Goal: Task Accomplishment & Management: Complete application form

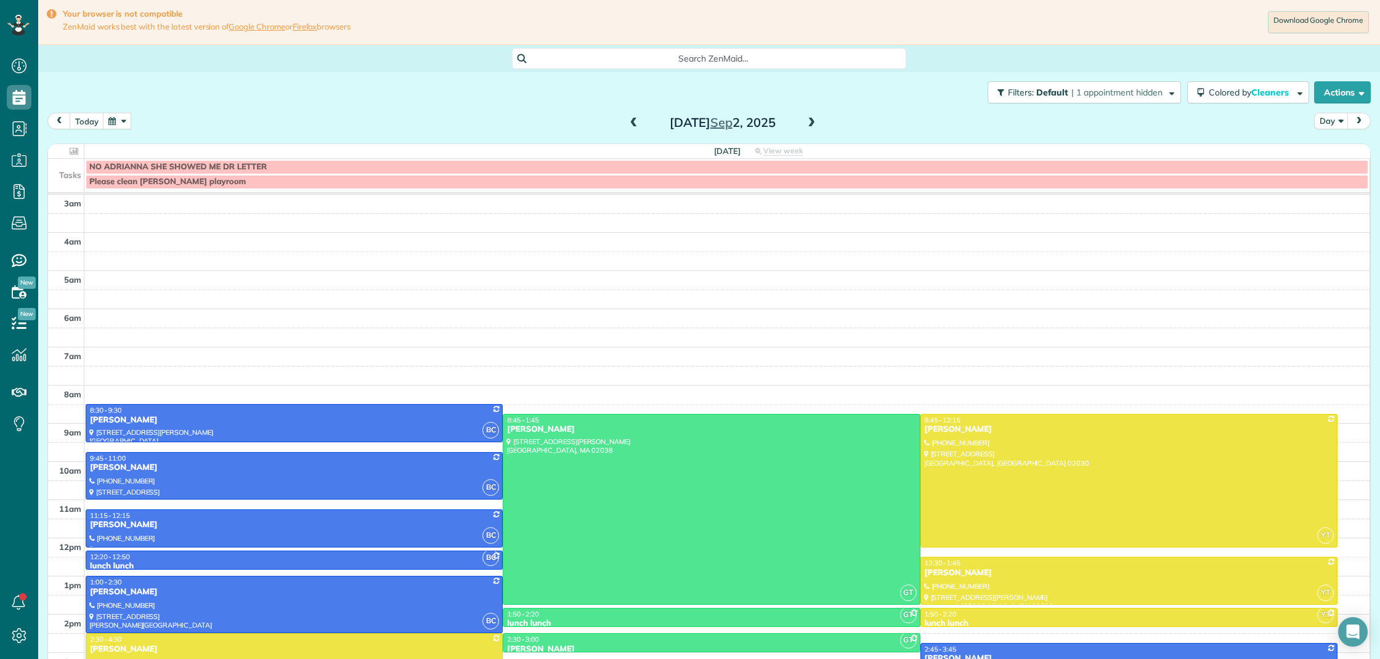
scroll to position [50, 0]
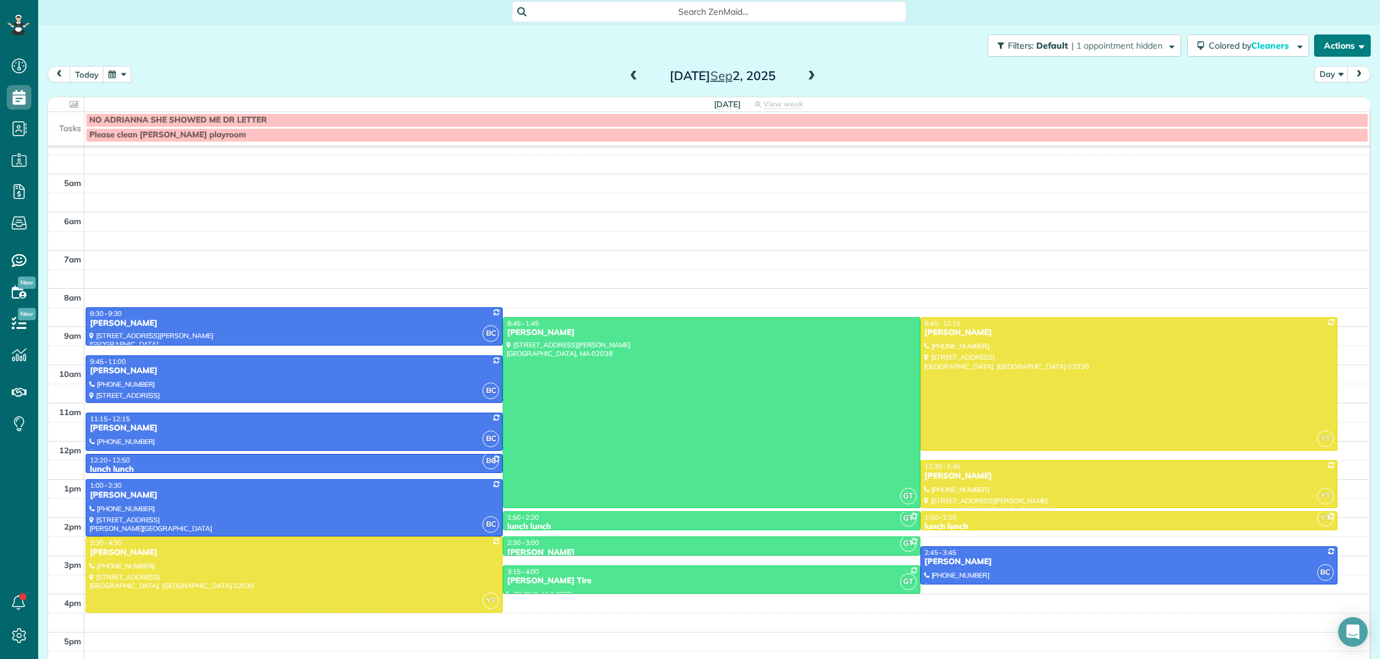
click at [1339, 47] on button "Actions" at bounding box center [1342, 46] width 57 height 22
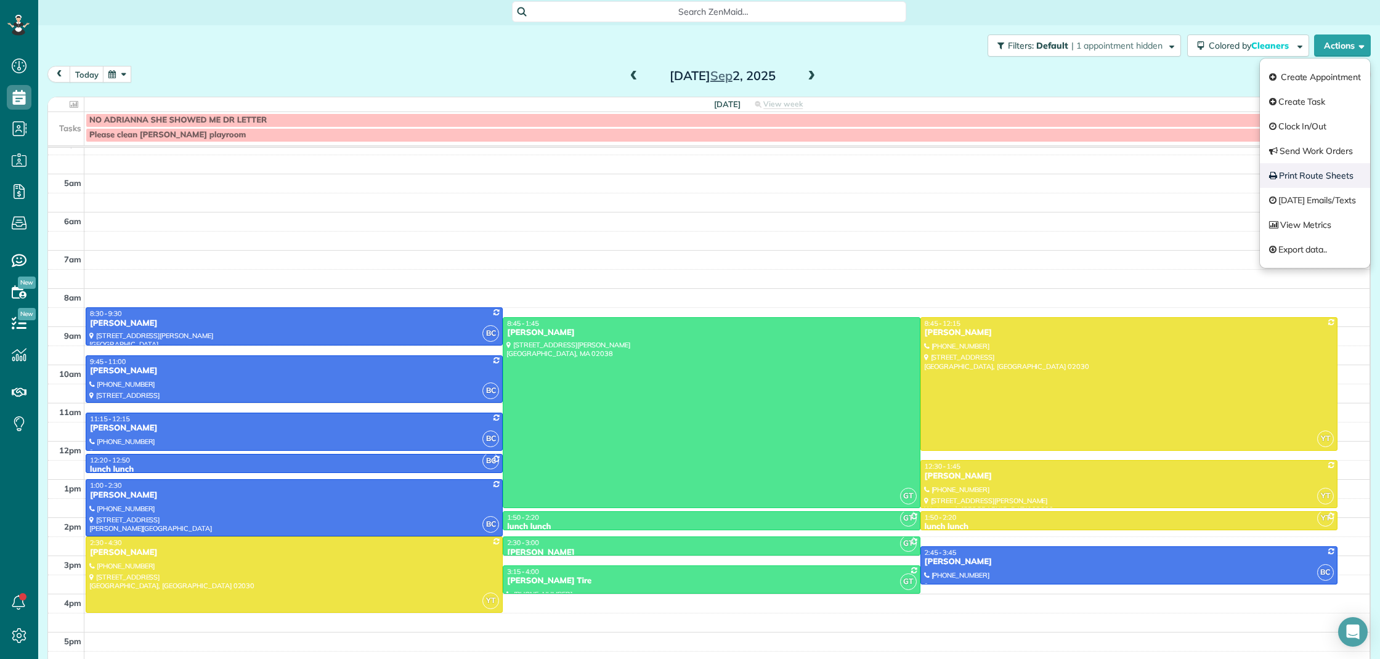
click at [1336, 178] on link "Print Route Sheets" at bounding box center [1315, 175] width 110 height 25
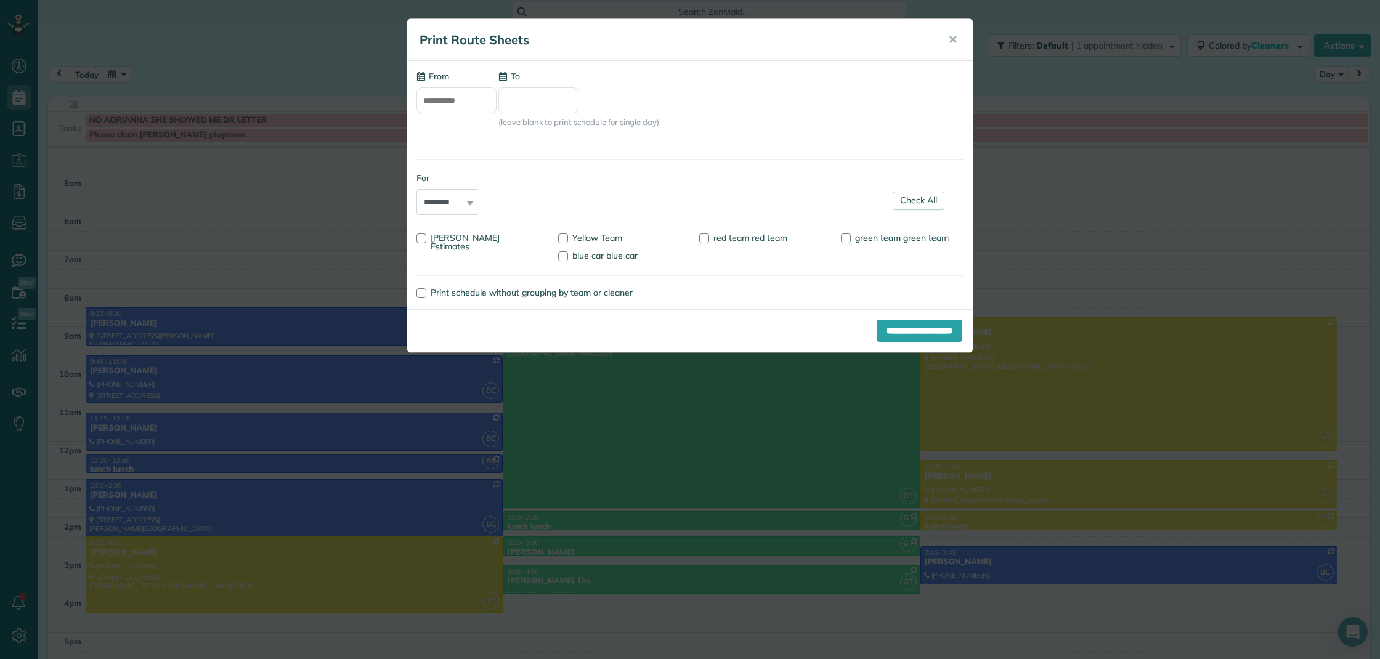
type input "**********"
click at [918, 200] on link "Check All" at bounding box center [919, 201] width 52 height 18
click at [925, 329] on input "**********" at bounding box center [920, 331] width 86 height 22
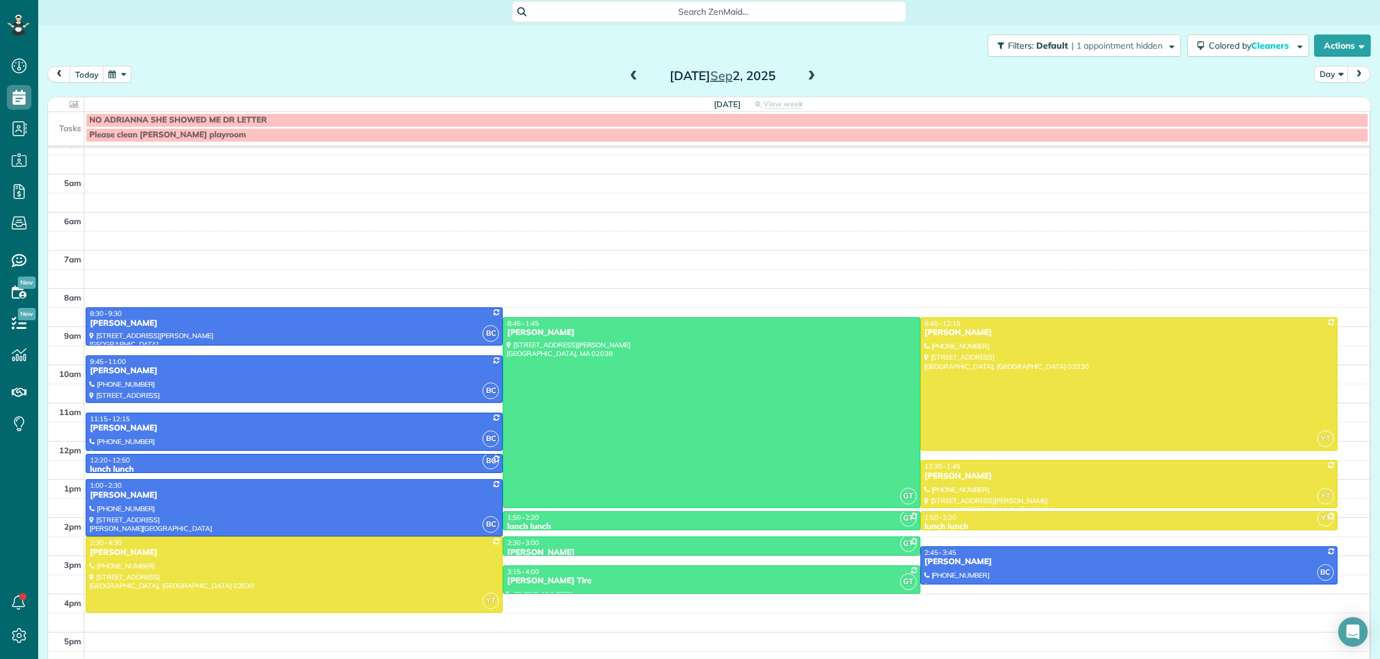
click at [811, 77] on span at bounding box center [812, 76] width 14 height 11
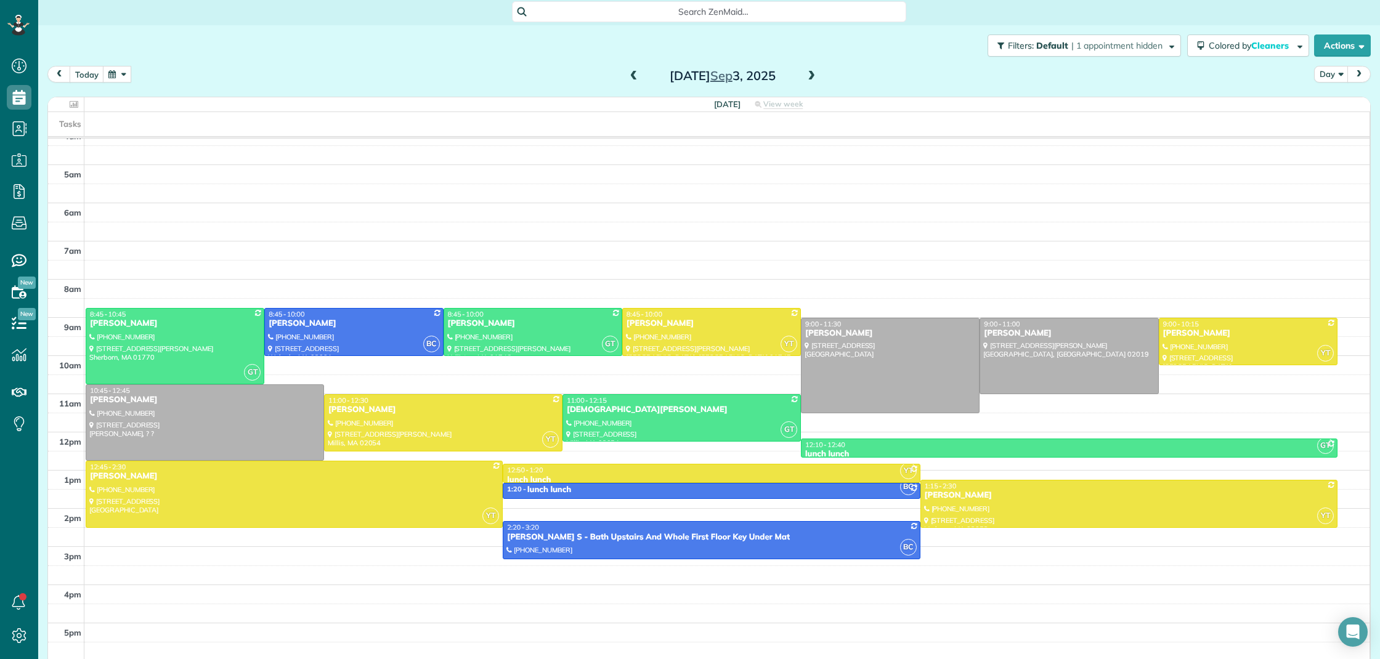
click at [108, 78] on button "button" at bounding box center [117, 74] width 28 height 17
click at [187, 140] on link "9" at bounding box center [185, 138] width 20 height 20
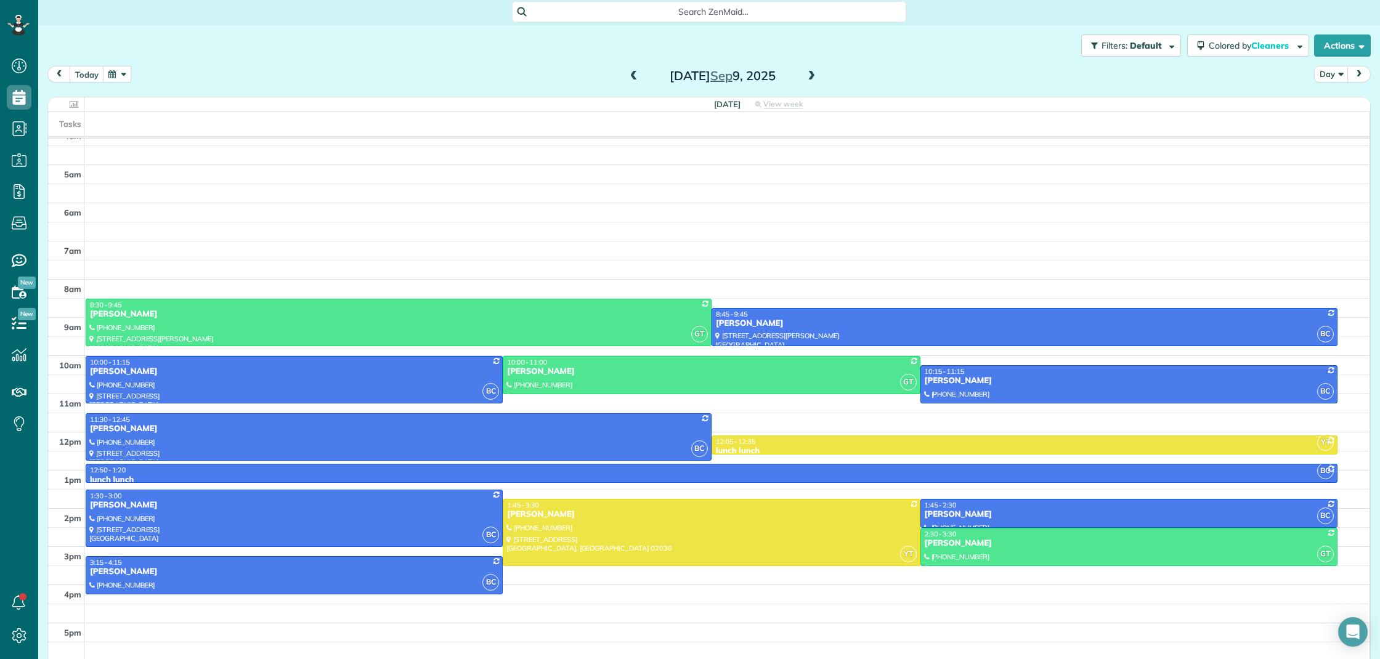
click at [813, 78] on span at bounding box center [812, 76] width 14 height 11
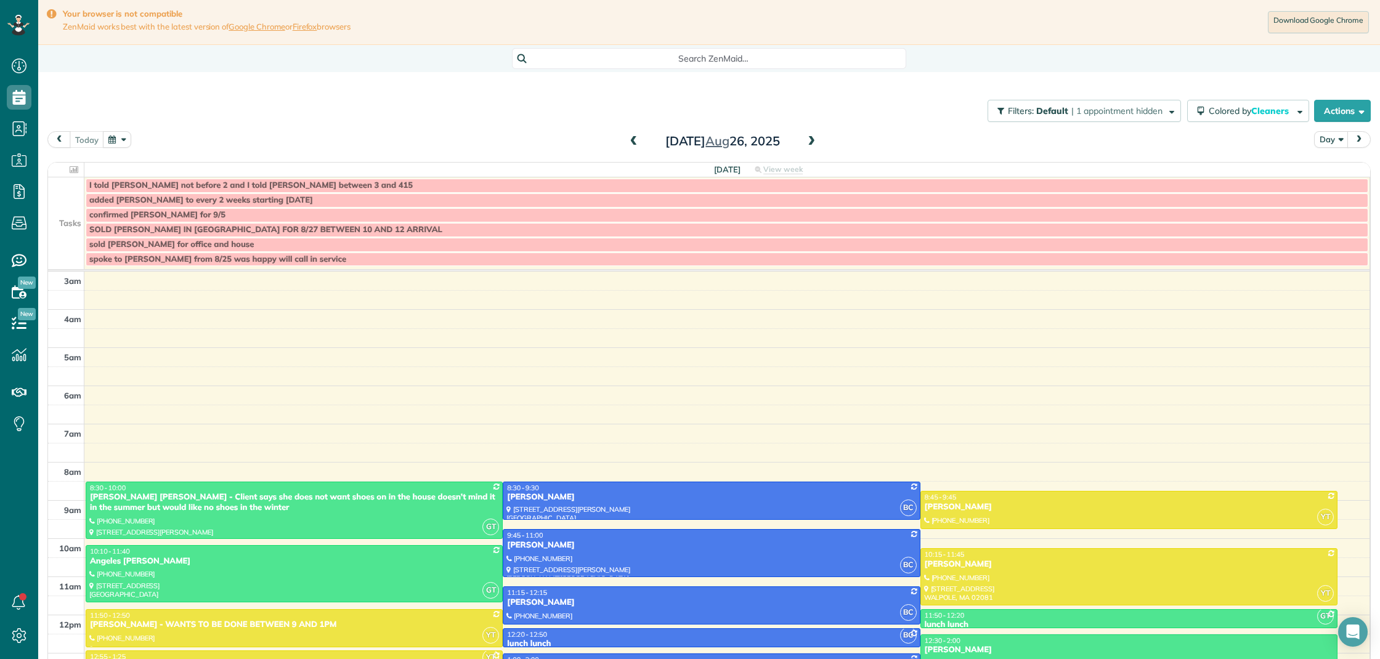
scroll to position [31, 0]
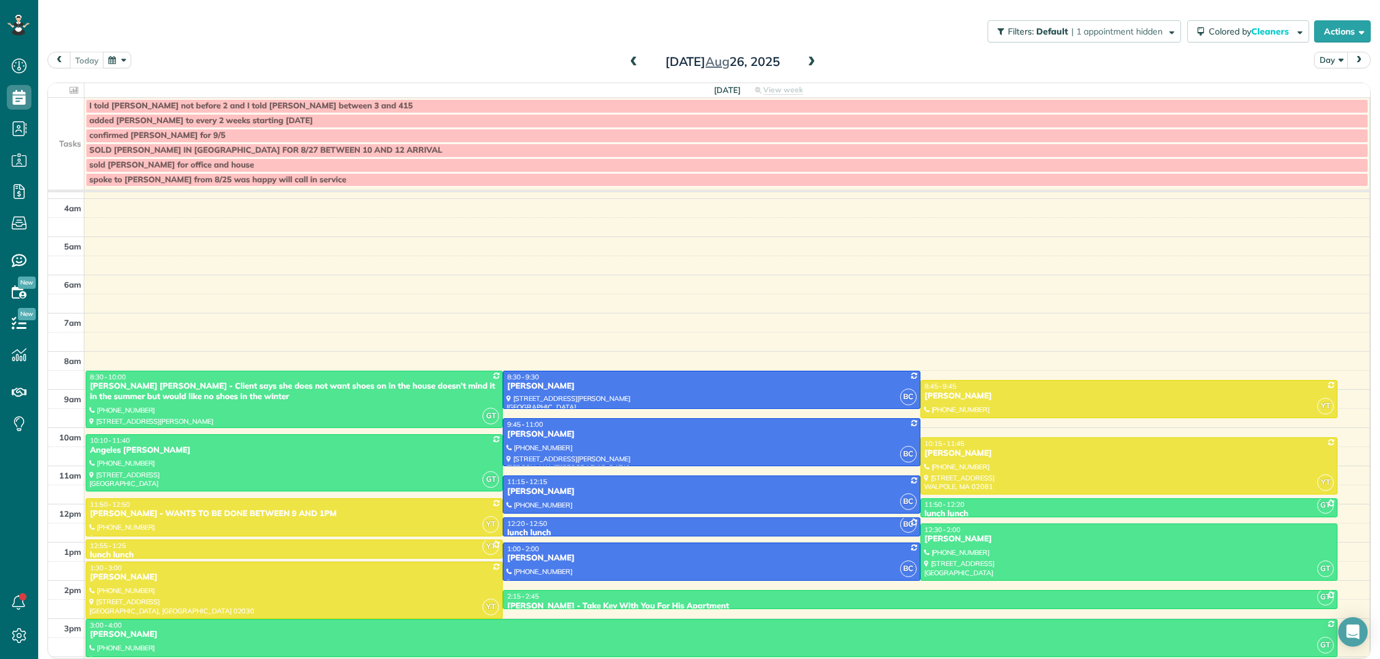
click at [115, 62] on button "button" at bounding box center [117, 60] width 28 height 17
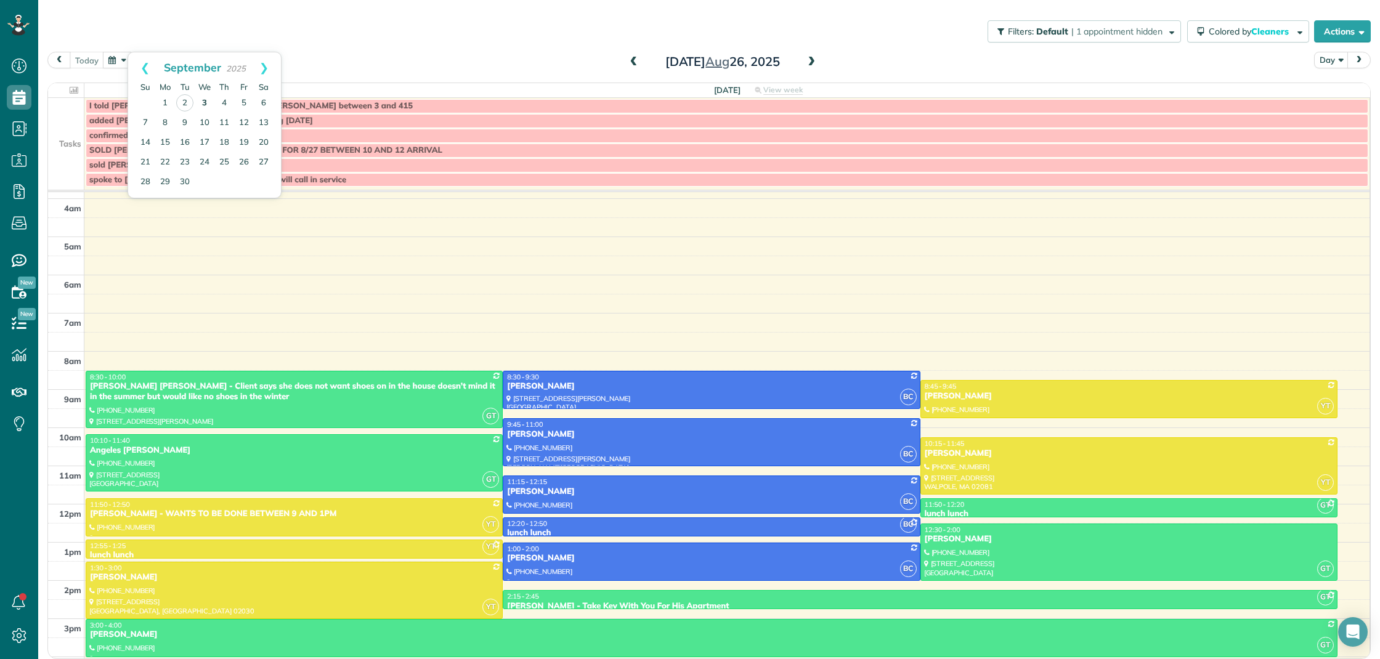
click at [202, 104] on link "3" at bounding box center [205, 104] width 20 height 20
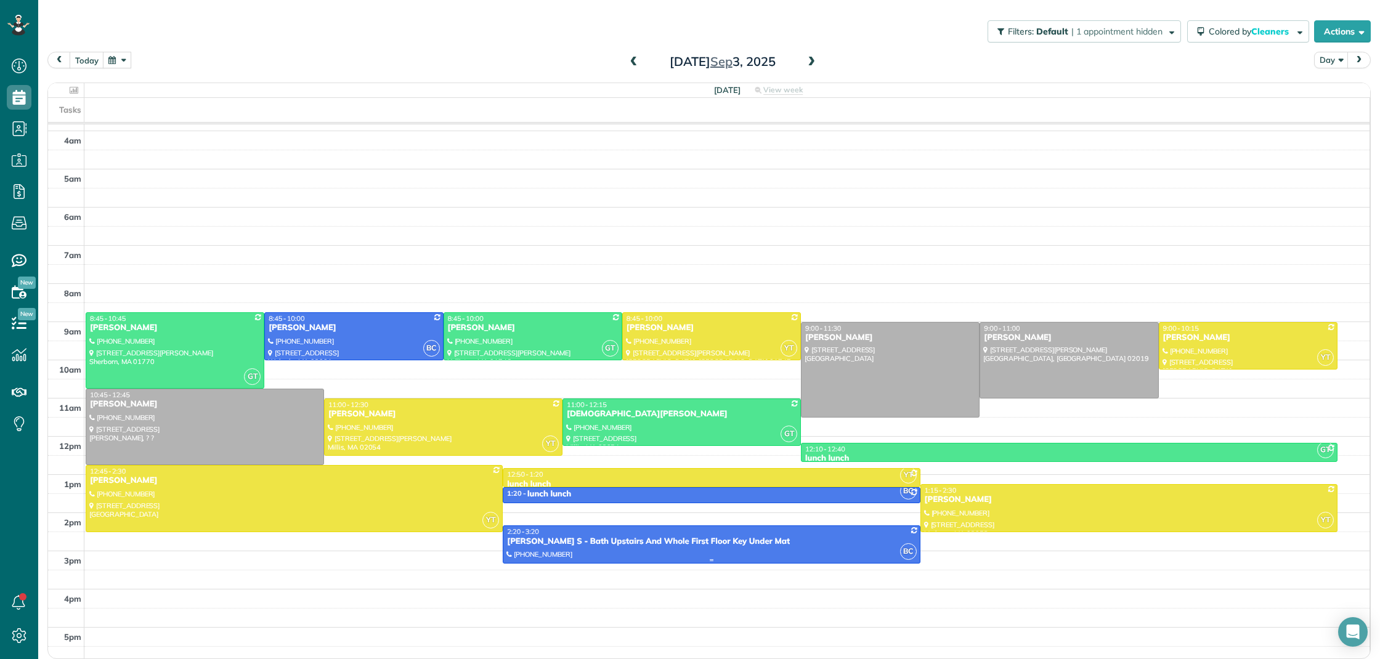
scroll to position [0, 1]
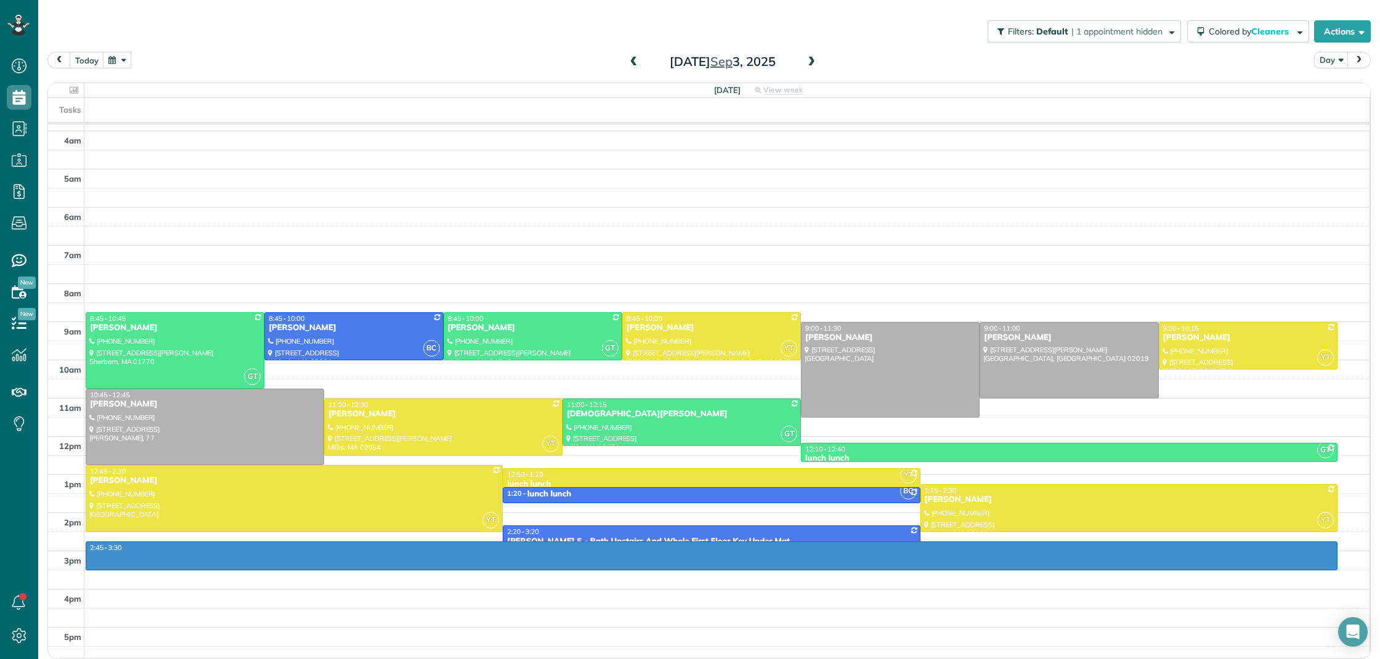
drag, startPoint x: 457, startPoint y: 550, endPoint x: 454, endPoint y: 566, distance: 16.9
click at [454, 566] on div "3am 4am 5am 6am 7am 8am 9am 10am 11am 12pm 1pm 2pm 3pm 4pm 5pm 2:45 - 3:30 GT 8…" at bounding box center [709, 379] width 1322 height 572
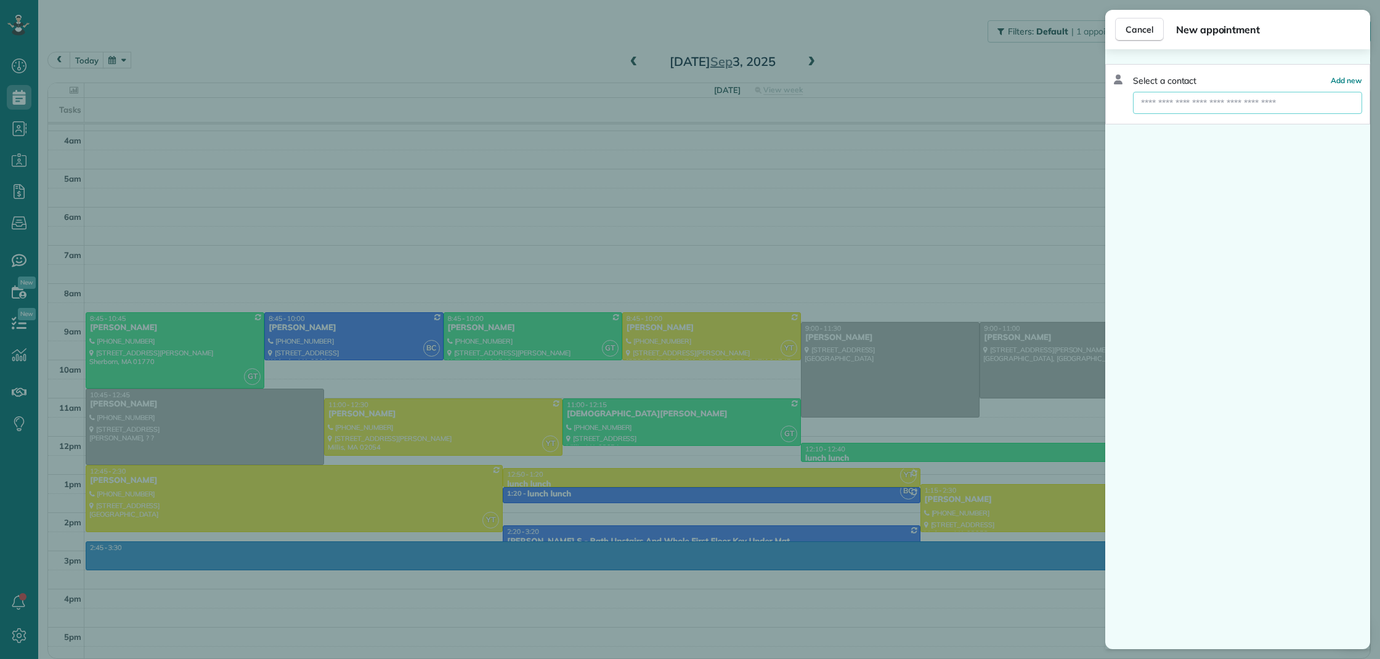
click at [1170, 104] on input "text" at bounding box center [1247, 103] width 229 height 22
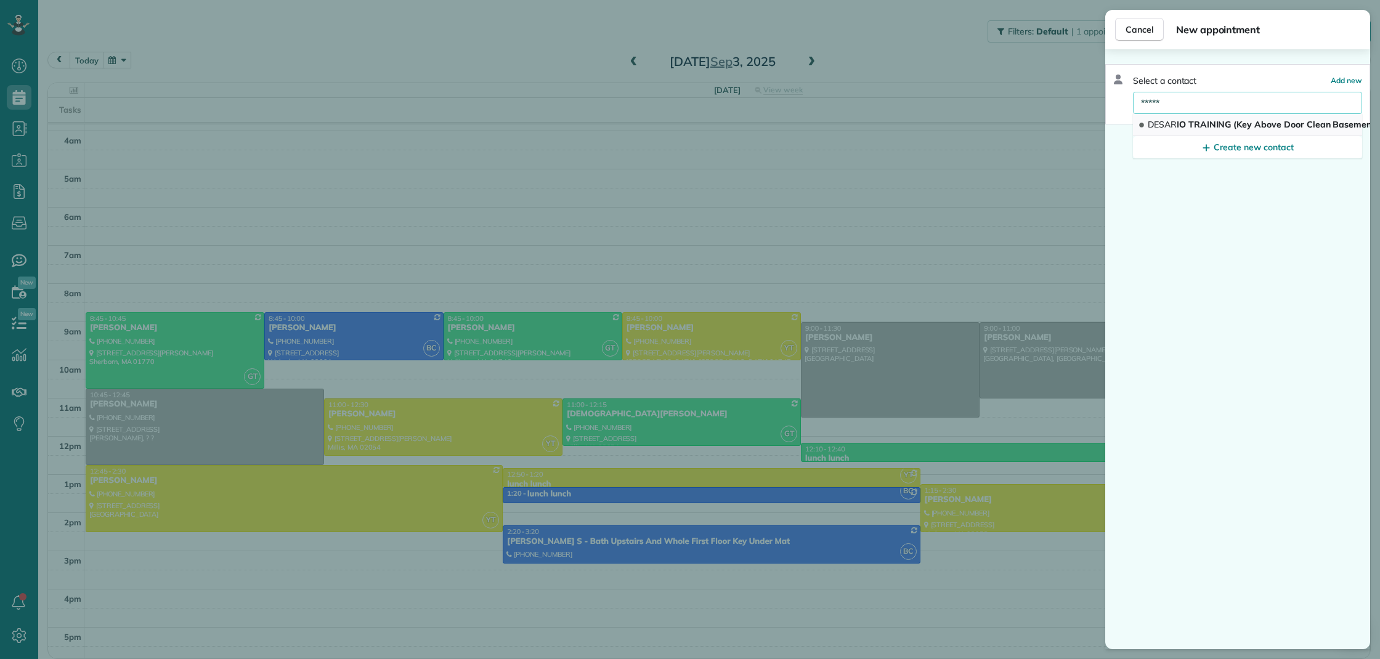
type input "*****"
click at [1171, 128] on span "DESAR" at bounding box center [1162, 124] width 29 height 11
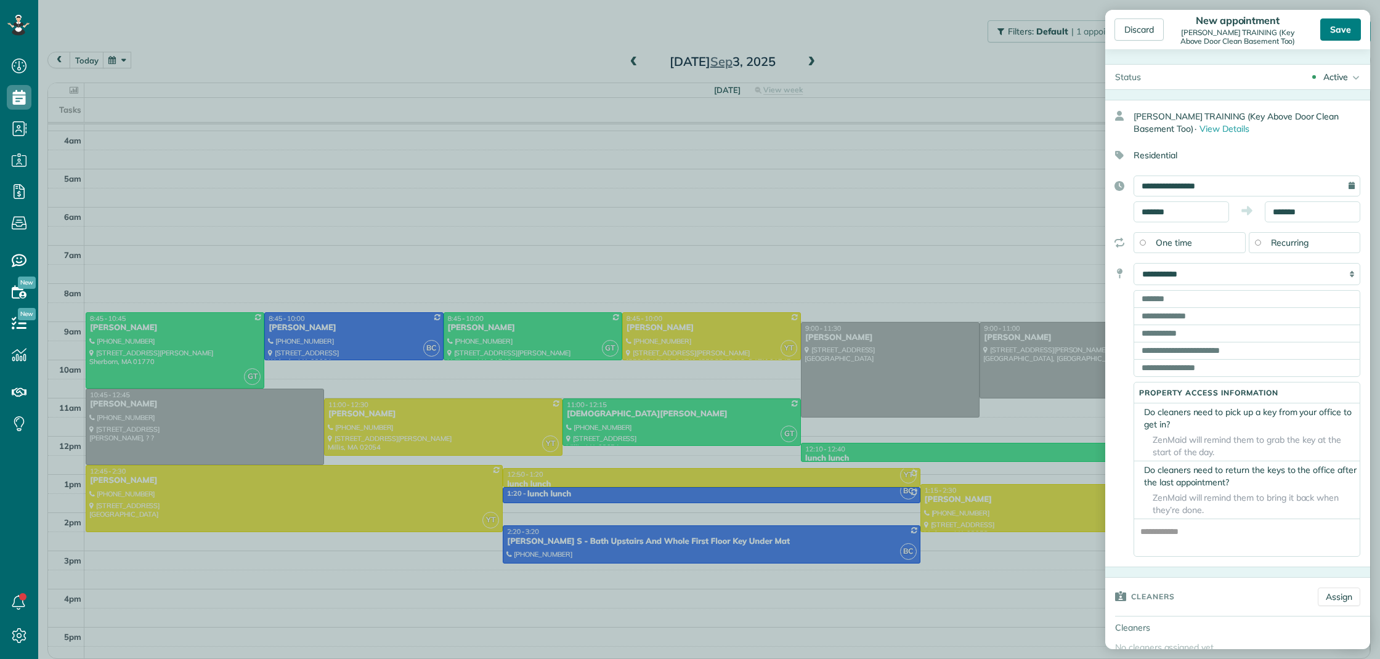
click at [1351, 34] on div "Save" at bounding box center [1341, 29] width 41 height 22
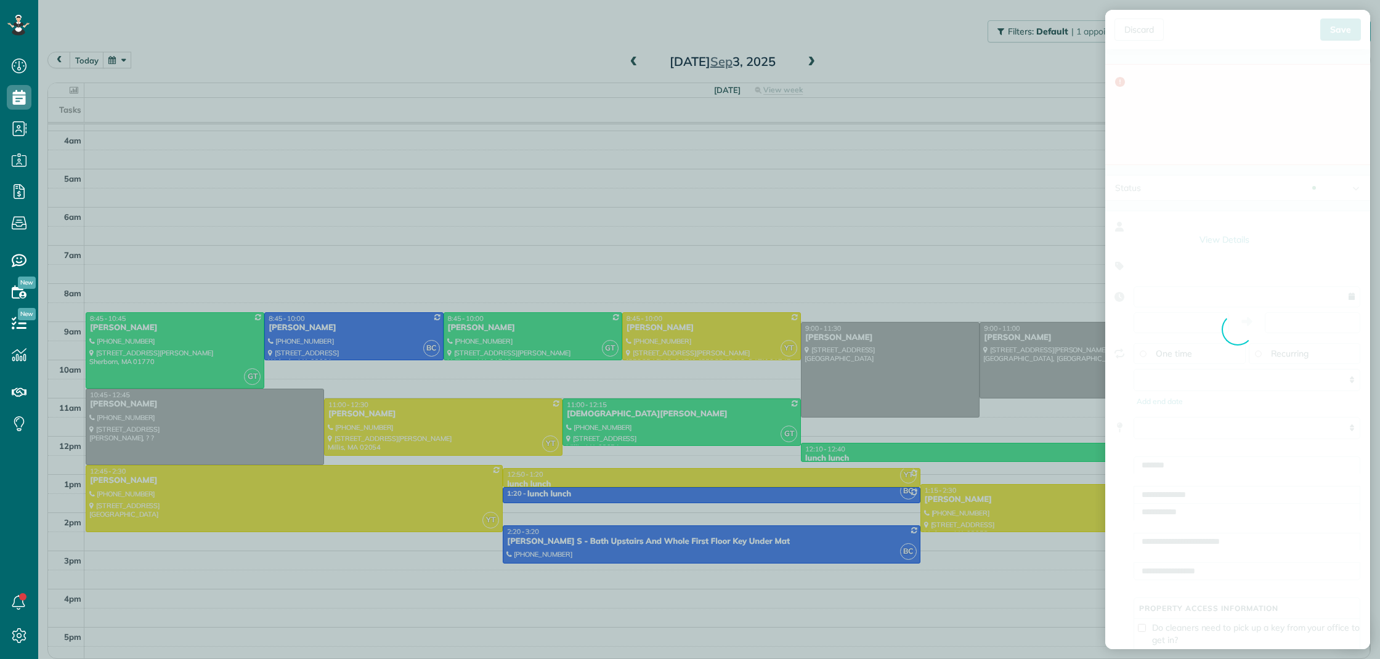
type input "**********"
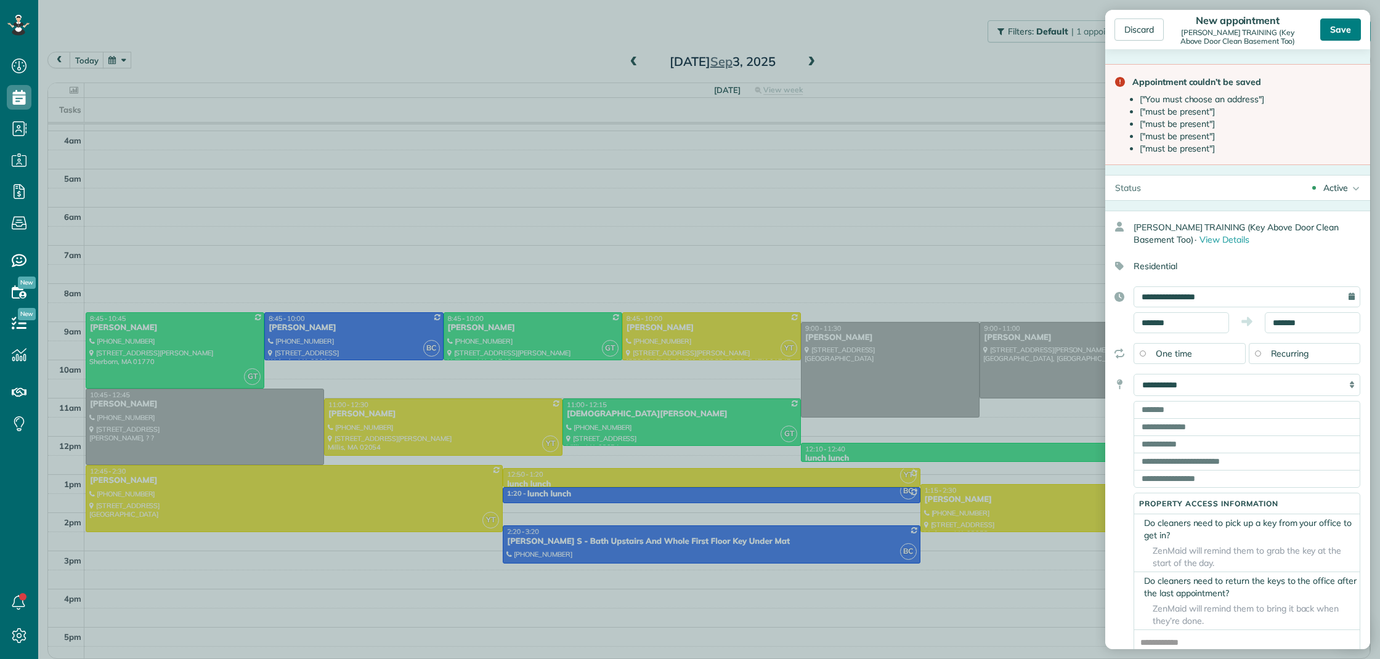
click at [1338, 33] on div "Save" at bounding box center [1341, 29] width 41 height 22
select select "*****"
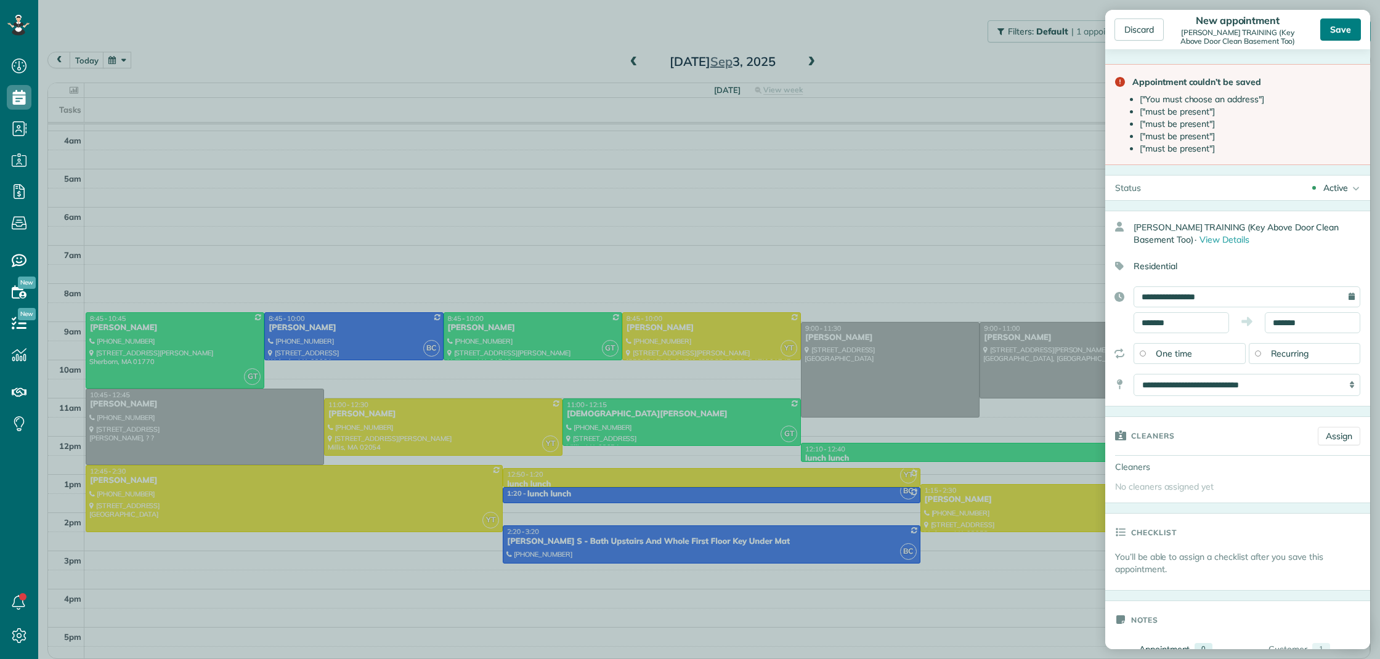
click at [1346, 26] on div "Save" at bounding box center [1341, 29] width 41 height 22
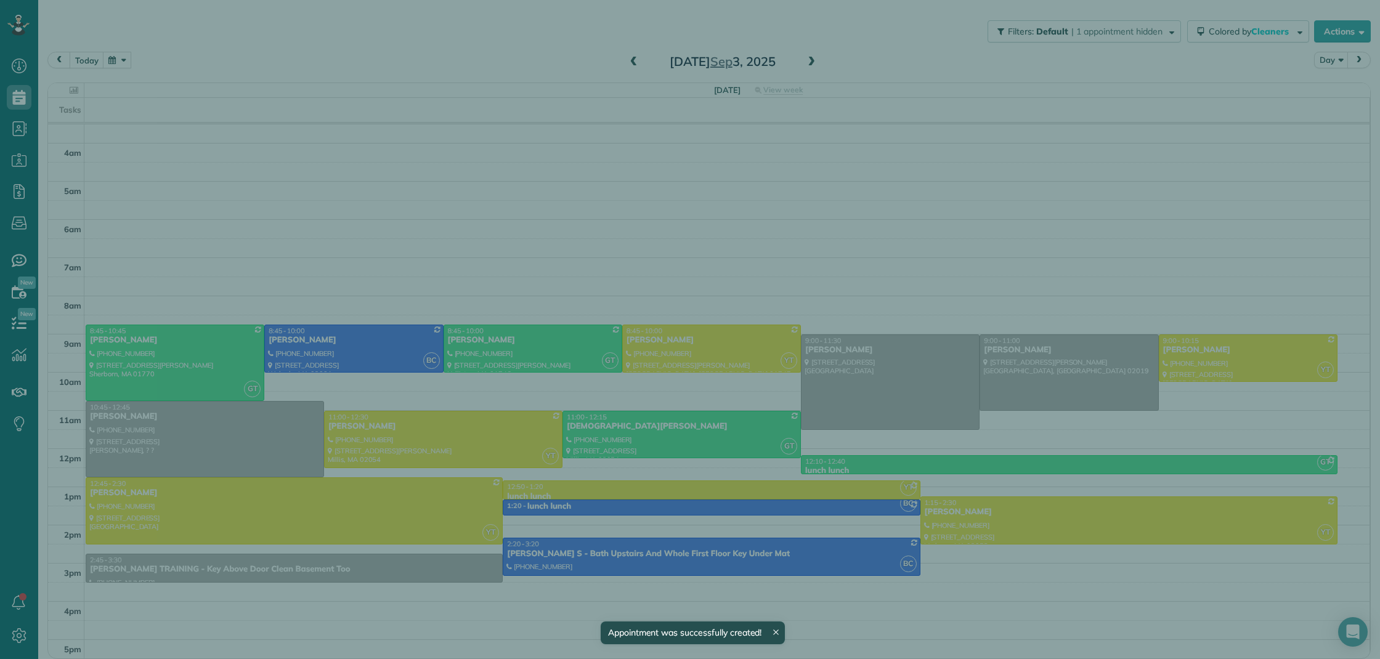
scroll to position [19, 0]
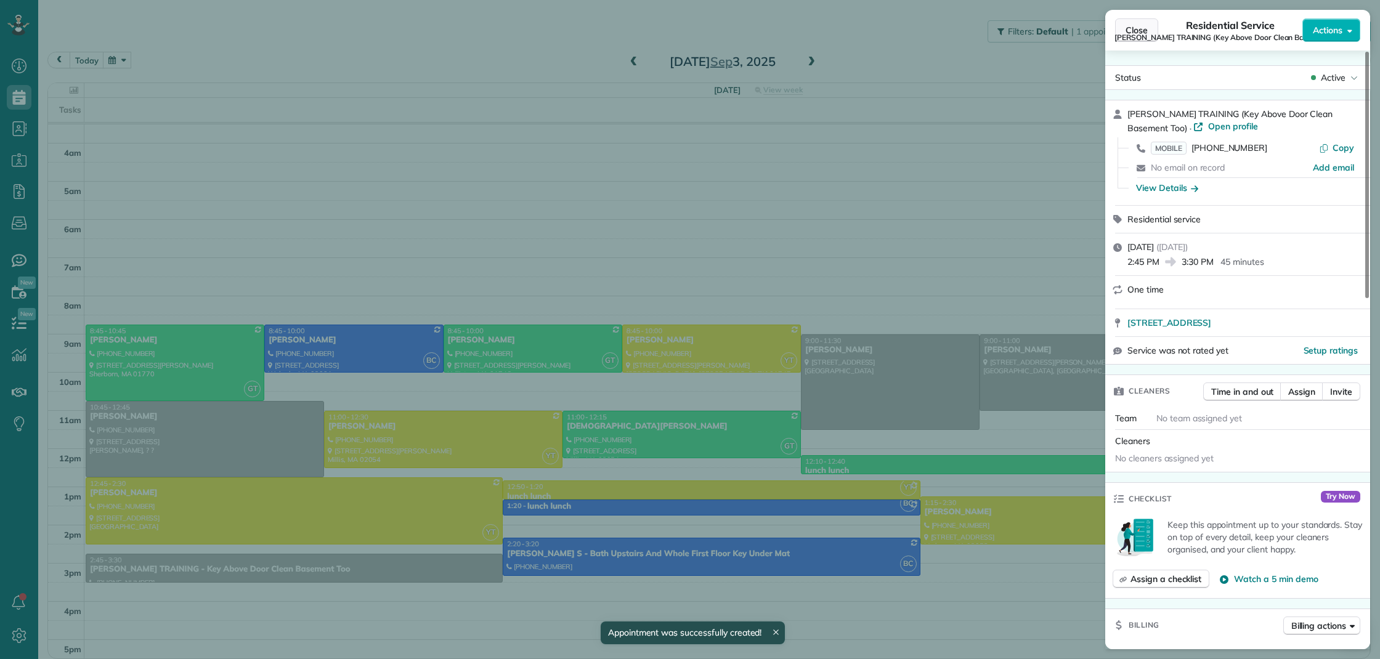
click at [1133, 26] on span "Close" at bounding box center [1137, 30] width 22 height 12
